Goal: Task Accomplishment & Management: Use online tool/utility

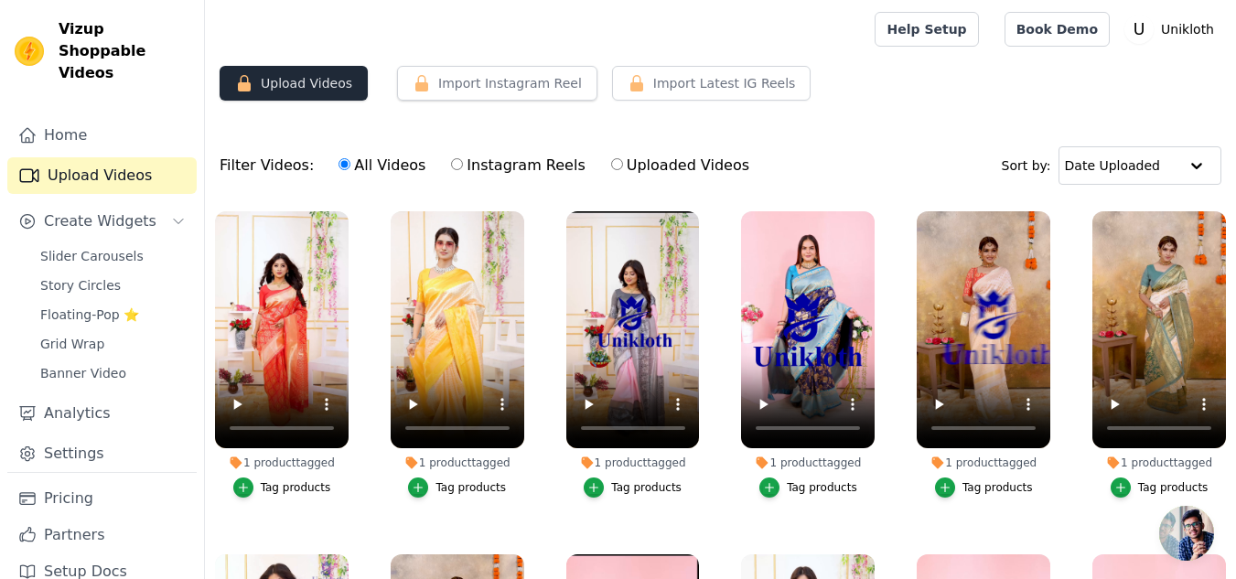
click at [279, 88] on button "Upload Videos" at bounding box center [294, 83] width 148 height 35
click at [110, 247] on span "Slider Carousels" at bounding box center [91, 256] width 103 height 18
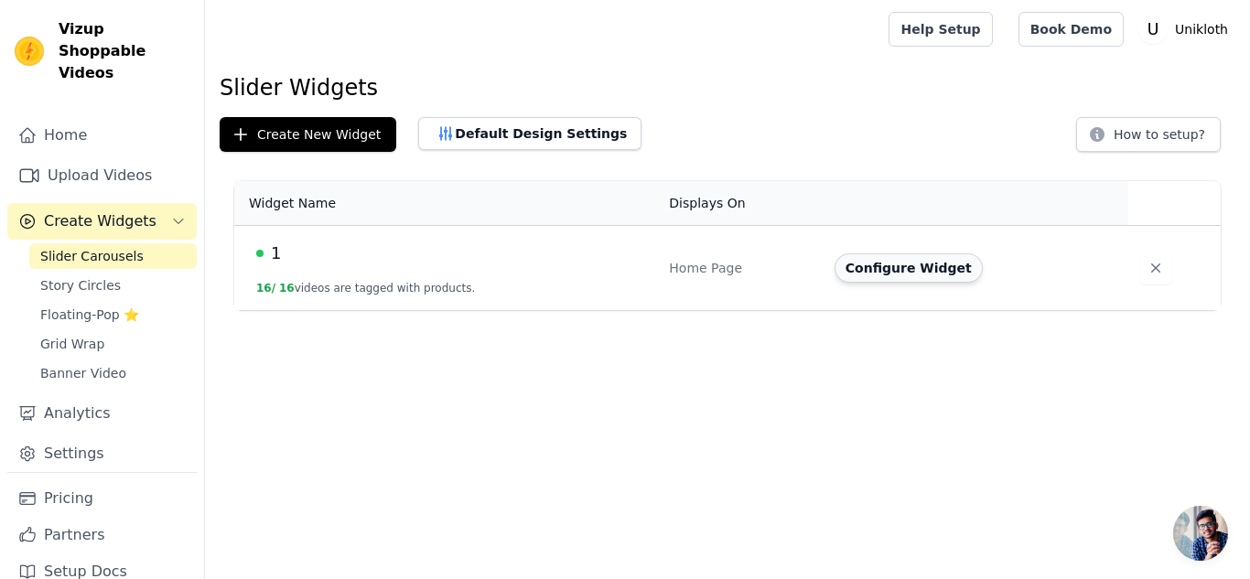
click at [919, 273] on button "Configure Widget" at bounding box center [909, 268] width 148 height 29
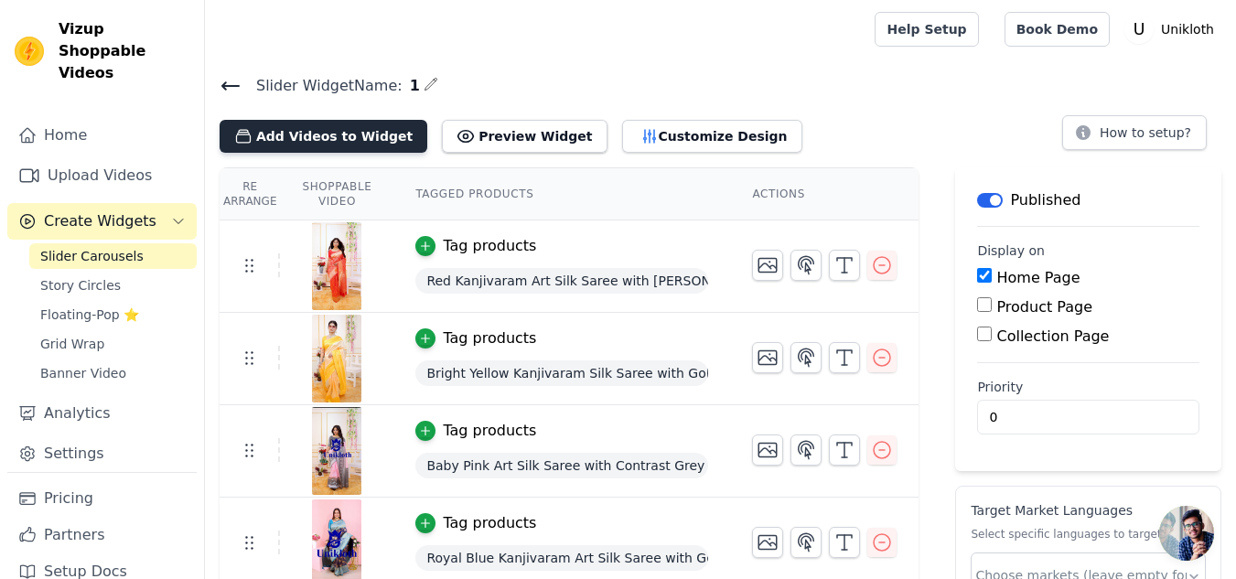
click at [310, 136] on button "Add Videos to Widget" at bounding box center [324, 136] width 208 height 33
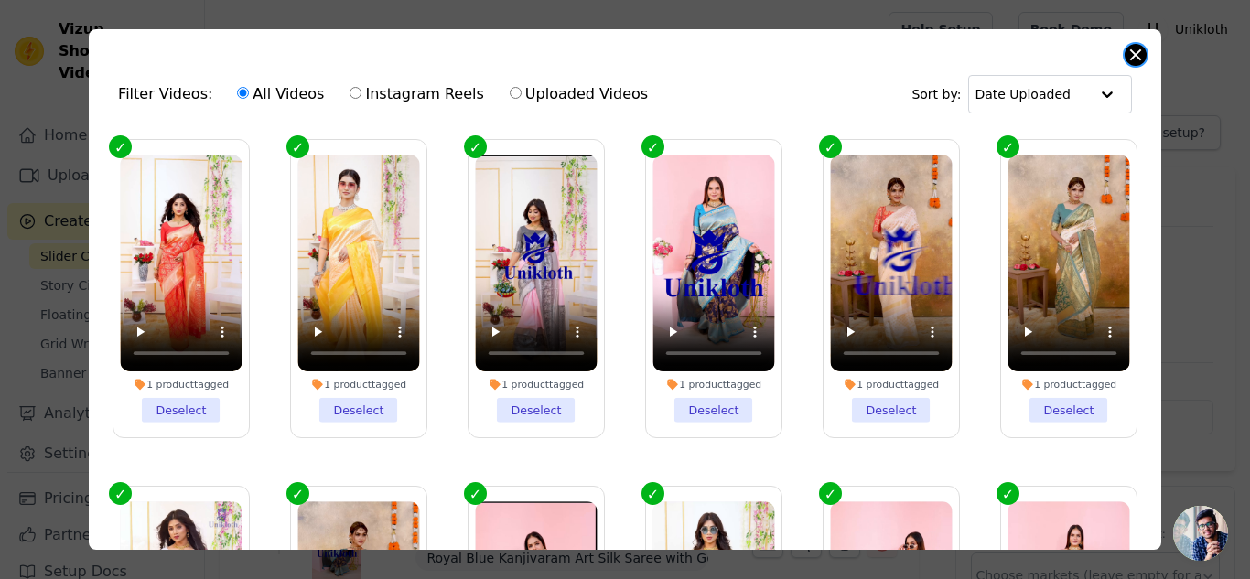
click at [1133, 55] on button "Close modal" at bounding box center [1136, 55] width 22 height 22
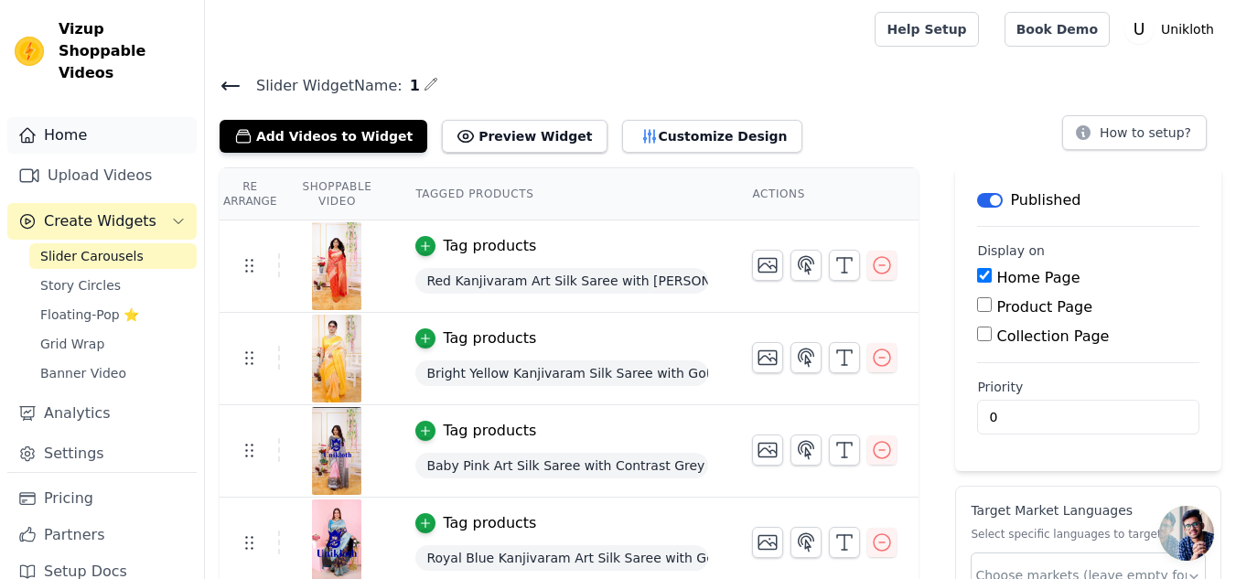
click at [65, 117] on link "Home" at bounding box center [101, 135] width 189 height 37
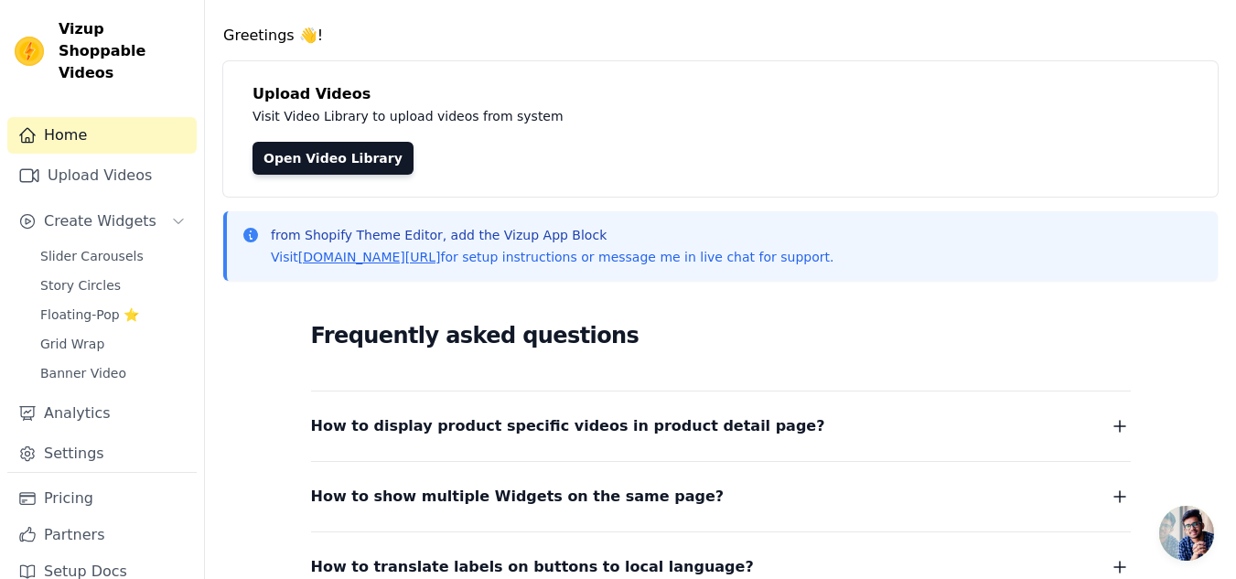
scroll to position [92, 0]
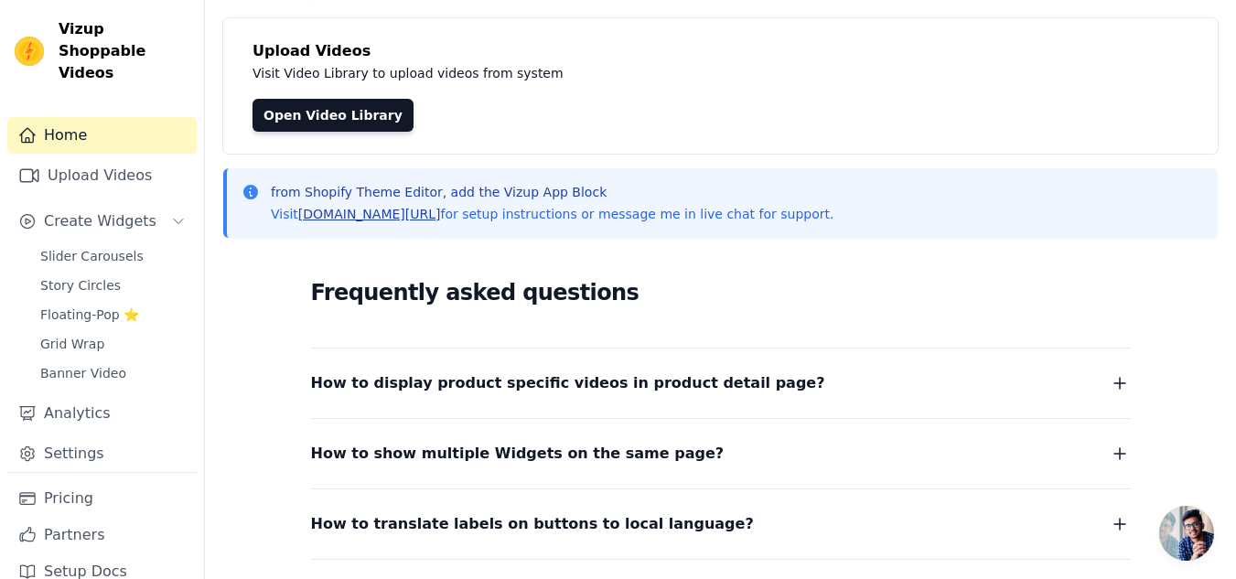
click at [334, 214] on link "[DOMAIN_NAME][URL]" at bounding box center [369, 214] width 143 height 15
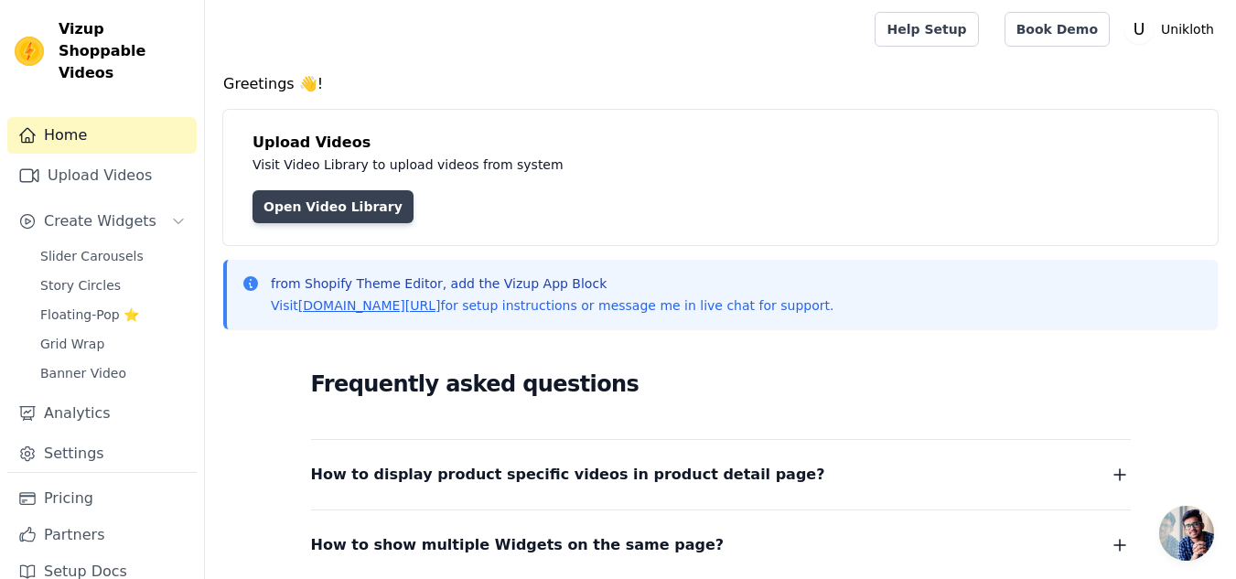
click at [332, 215] on link "Open Video Library" at bounding box center [333, 206] width 161 height 33
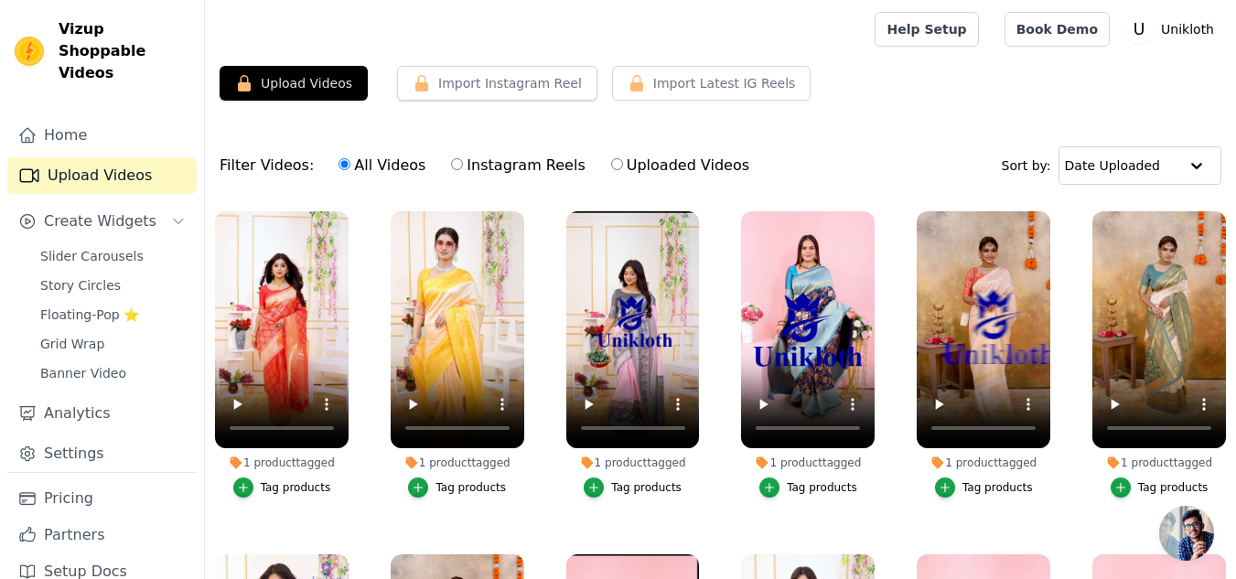
scroll to position [122, 0]
click at [1055, 30] on link "Book Demo" at bounding box center [1057, 29] width 105 height 35
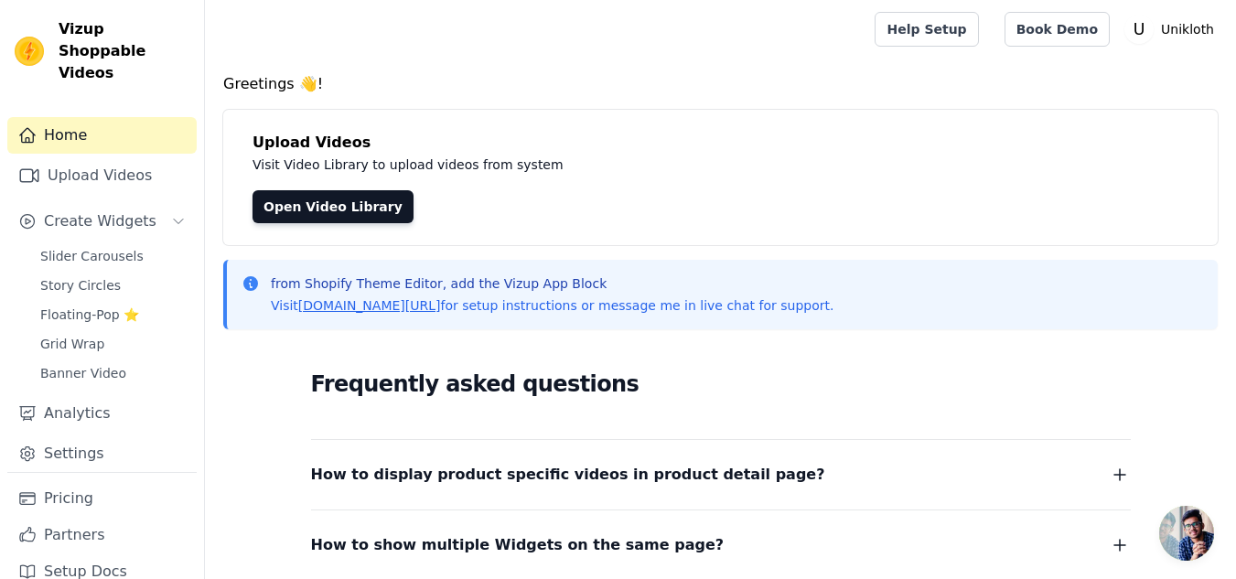
scroll to position [122, 0]
